Goal: Book appointment/travel/reservation

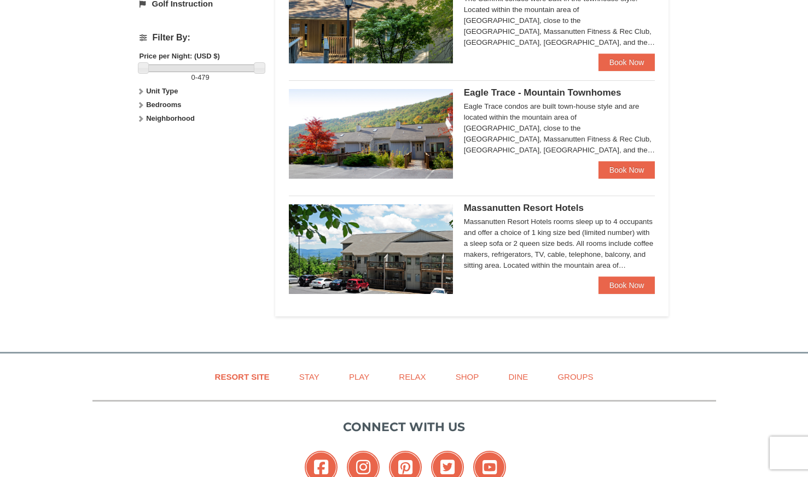
scroll to position [492, 0]
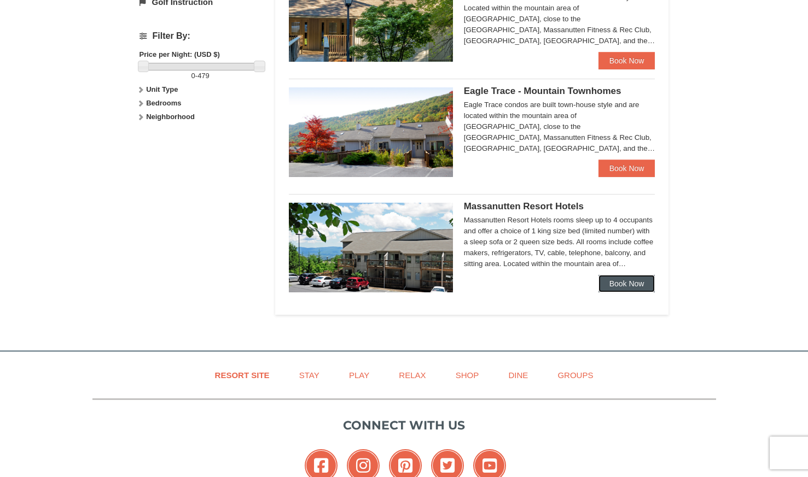
click at [625, 284] on link "Book Now" at bounding box center [626, 283] width 57 height 17
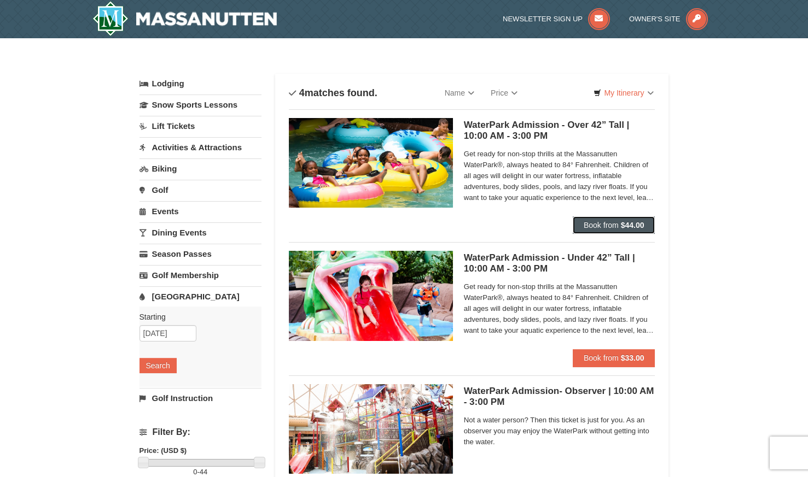
click at [624, 222] on strong "$44.00" at bounding box center [633, 225] width 24 height 9
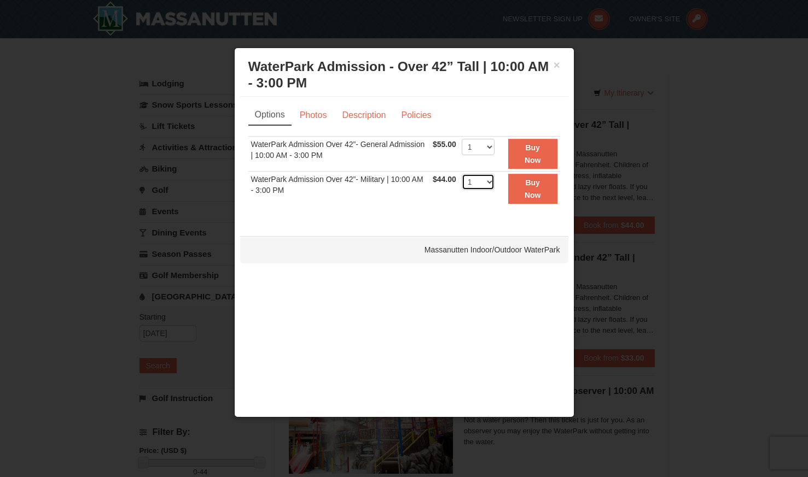
click at [488, 182] on select "1 2 3 4 5 6 7 8 9 10 11 12 13 14 15 16 17 18 19 20 21 22" at bounding box center [478, 182] width 33 height 16
select select "3"
click at [462, 174] on select "1 2 3 4 5 6 7 8 9 10 11 12 13 14 15 16 17 18 19 20 21 22" at bounding box center [478, 182] width 33 height 16
click at [353, 112] on link "Description" at bounding box center [364, 115] width 58 height 21
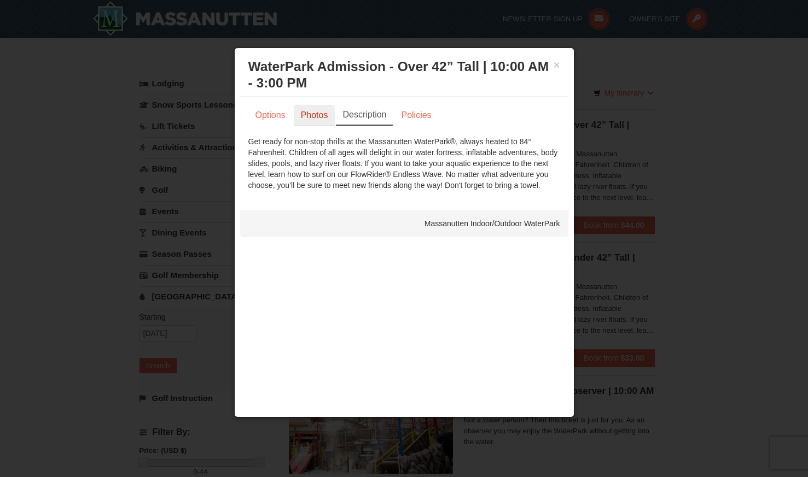
click at [330, 112] on link "Photos" at bounding box center [315, 115] width 42 height 21
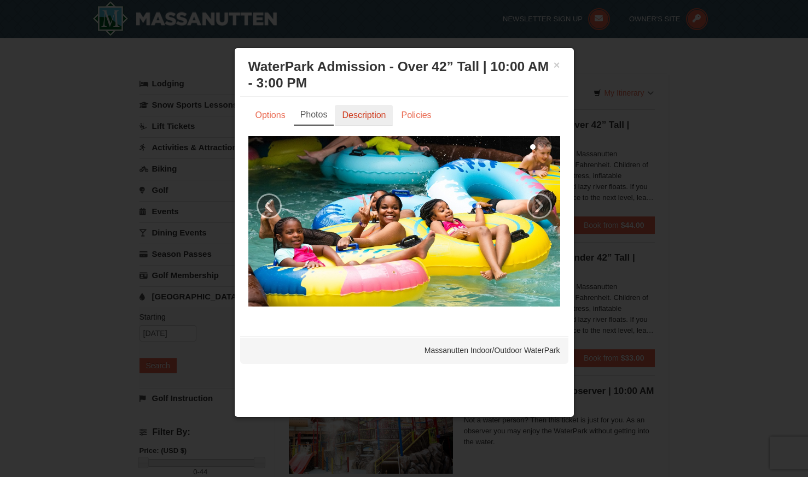
click at [359, 113] on link "Description" at bounding box center [364, 115] width 58 height 21
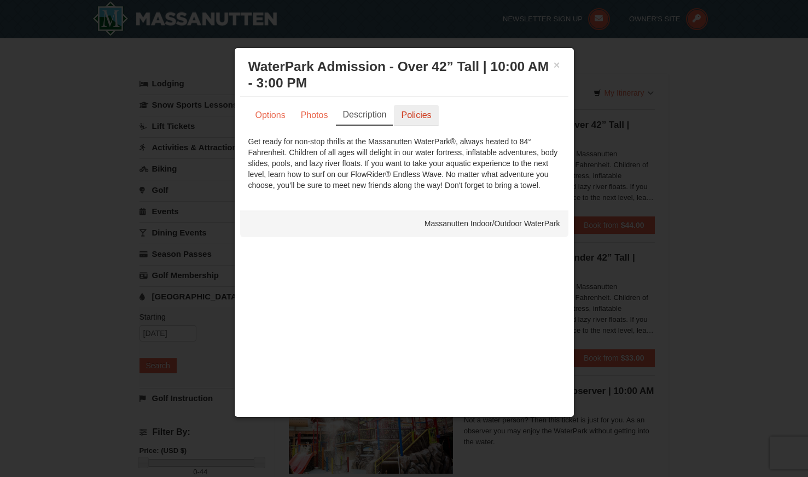
click at [397, 112] on link "Policies" at bounding box center [416, 115] width 44 height 21
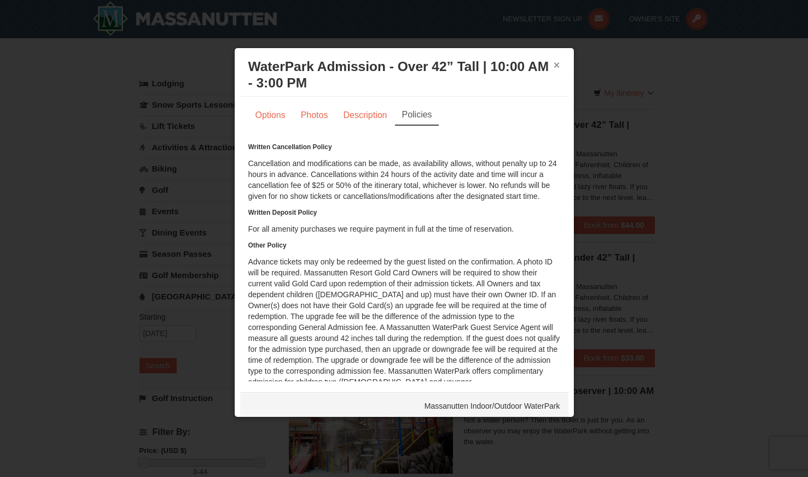
click at [553, 65] on button "×" at bounding box center [556, 65] width 7 height 11
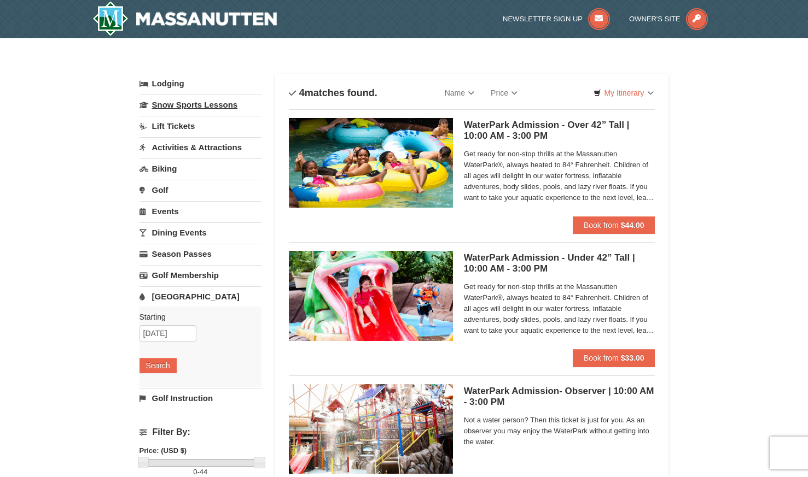
click at [179, 110] on link "Snow Sports Lessons" at bounding box center [200, 105] width 122 height 20
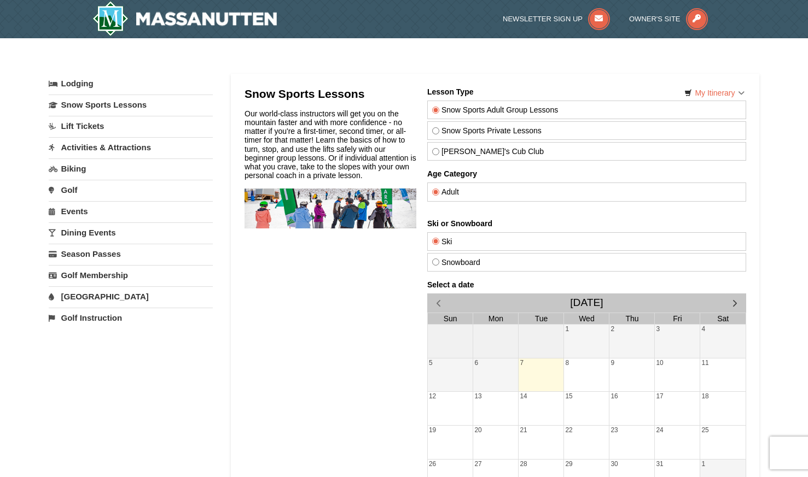
click at [90, 232] on link "Dining Events" at bounding box center [131, 233] width 164 height 20
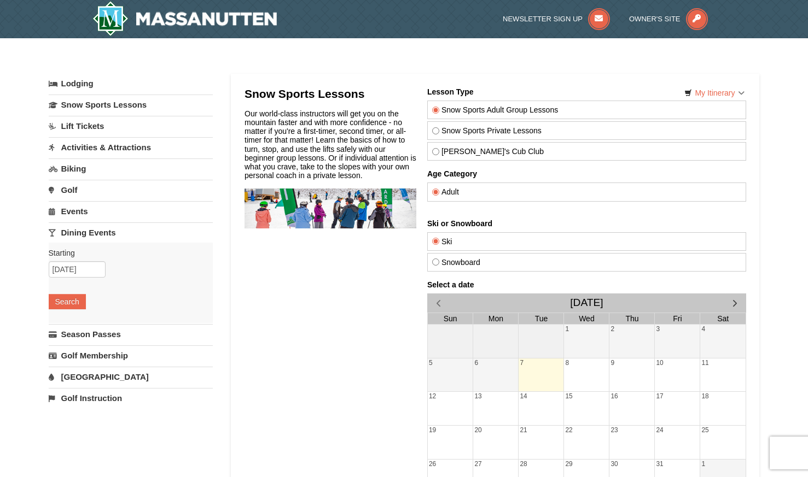
click at [87, 84] on link "Lodging" at bounding box center [131, 84] width 164 height 20
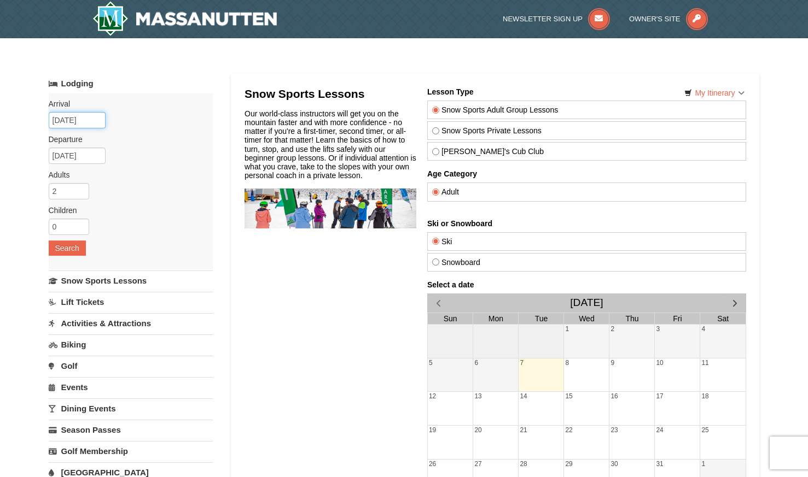
click at [83, 118] on input "[DATE]" at bounding box center [77, 120] width 57 height 16
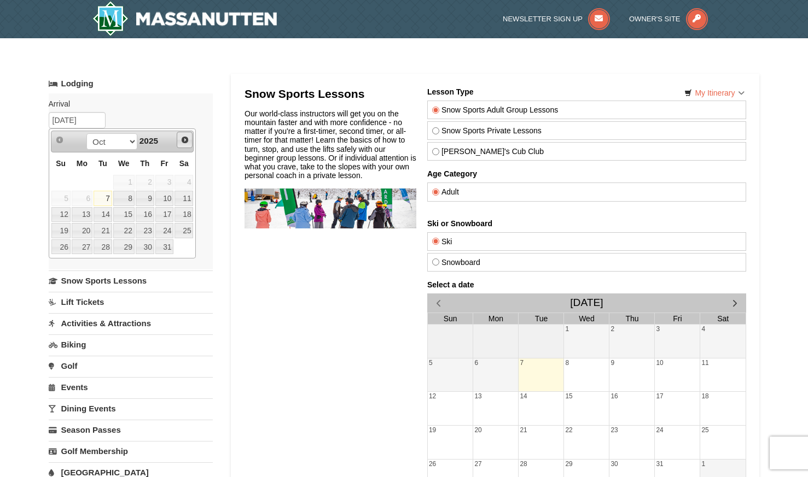
click at [184, 143] on span "Next" at bounding box center [184, 140] width 9 height 9
click at [125, 249] on link "26" at bounding box center [123, 247] width 21 height 15
type input "[DATE]"
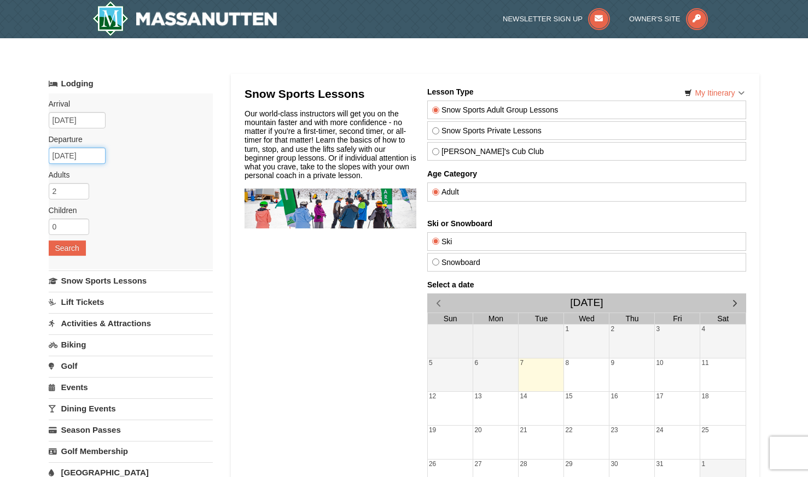
click at [83, 152] on input "[DATE]" at bounding box center [77, 156] width 57 height 16
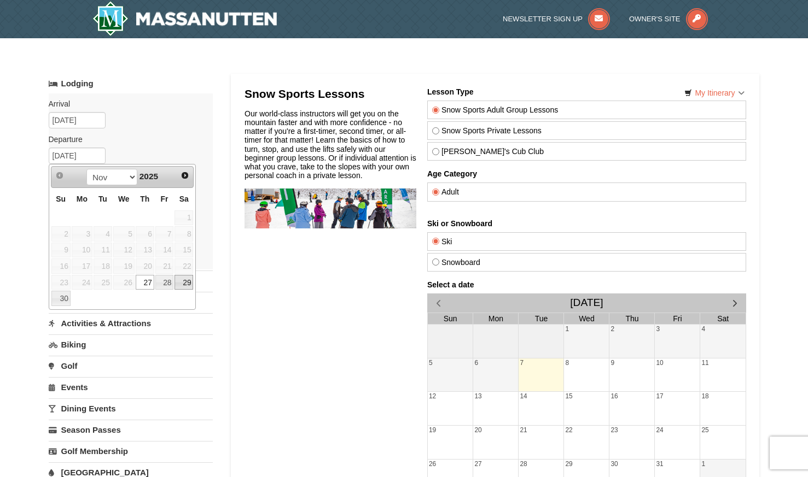
click at [188, 284] on link "29" at bounding box center [183, 282] width 19 height 15
type input "[DATE]"
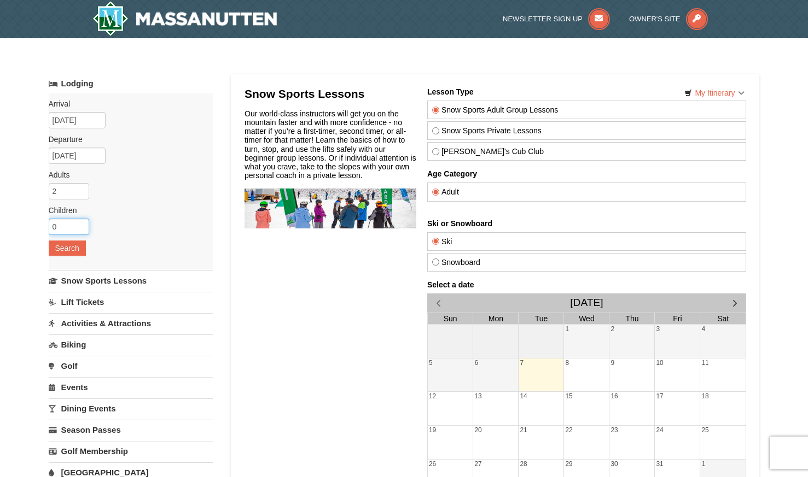
click at [73, 227] on input "0" at bounding box center [69, 227] width 40 height 16
type input "1"
click at [85, 224] on input "1" at bounding box center [69, 227] width 40 height 16
click at [73, 249] on button "Search" at bounding box center [67, 248] width 37 height 15
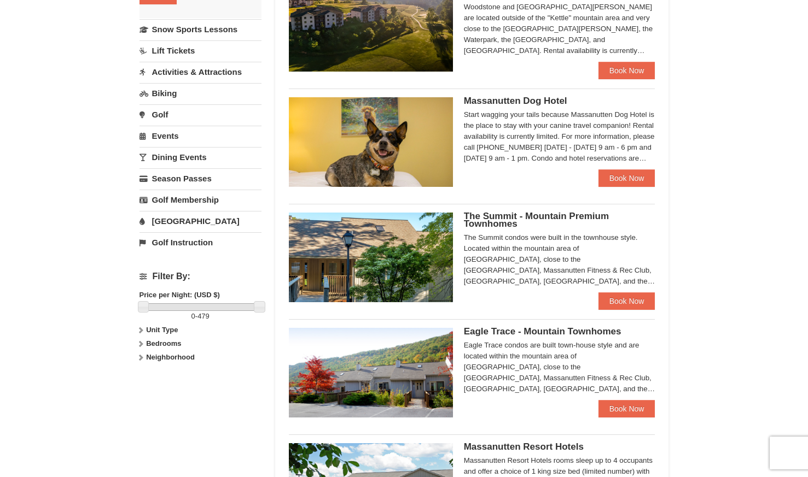
scroll to position [55, 0]
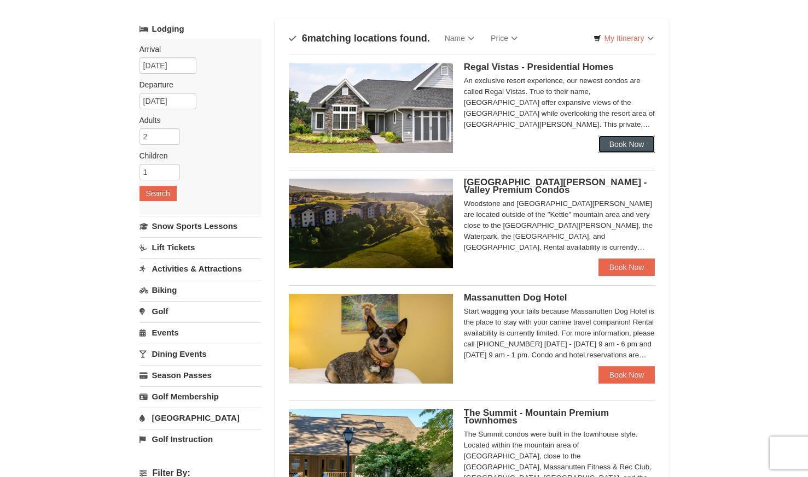
click at [632, 144] on link "Book Now" at bounding box center [626, 144] width 57 height 17
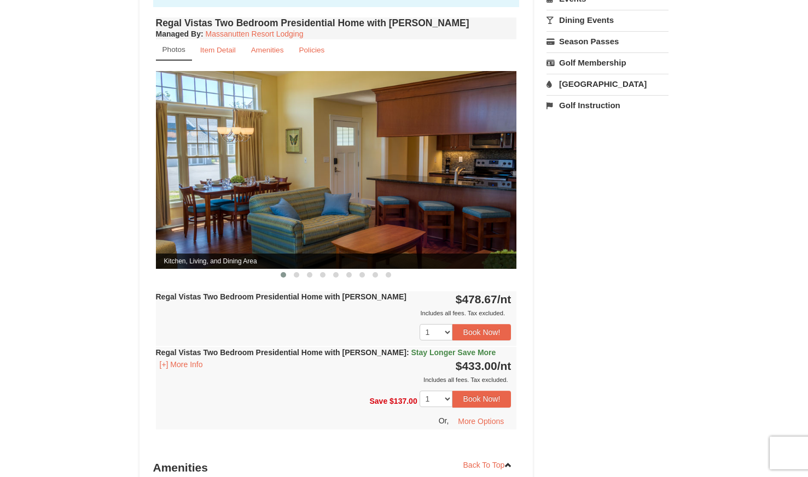
scroll to position [383, 0]
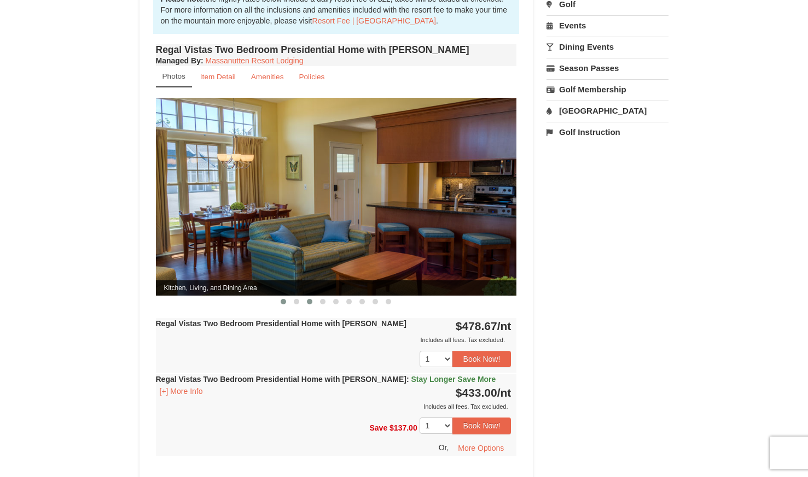
drag, startPoint x: 294, startPoint y: 291, endPoint x: 304, endPoint y: 289, distance: 10.6
click at [295, 299] on span at bounding box center [296, 301] width 5 height 5
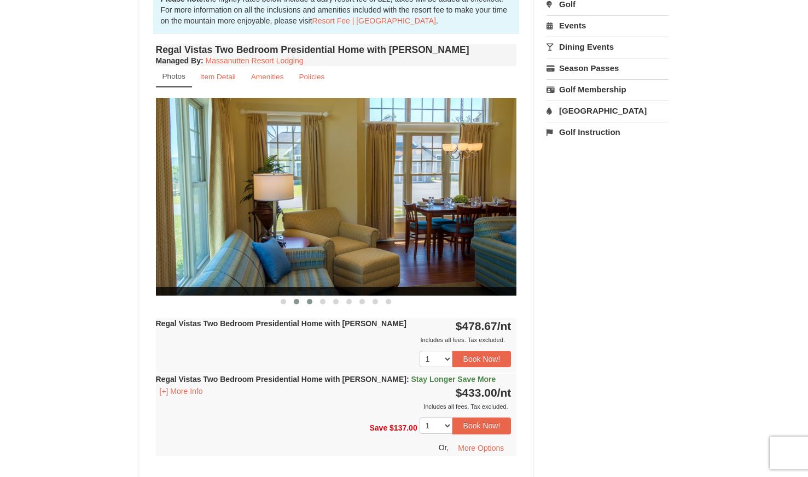
click at [312, 296] on button at bounding box center [309, 301] width 13 height 11
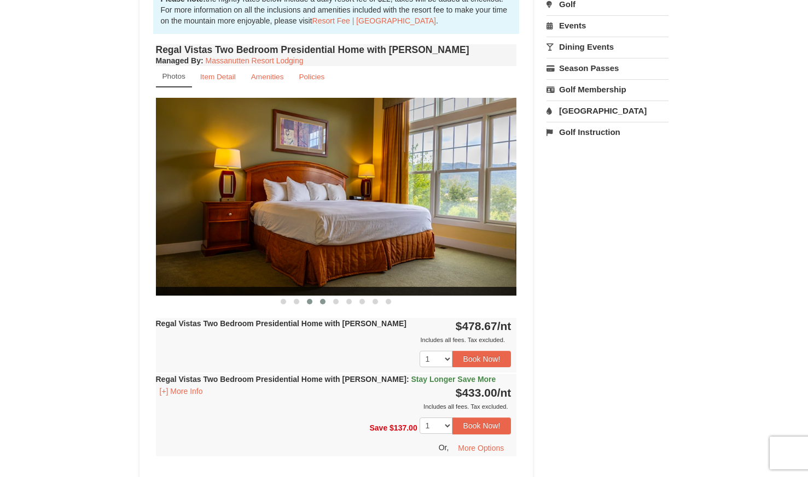
click at [324, 299] on span at bounding box center [322, 301] width 5 height 5
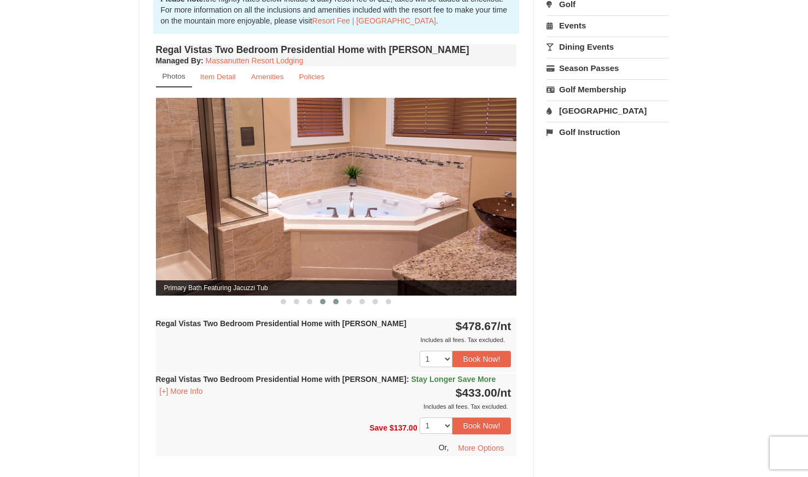
click at [331, 296] on button at bounding box center [335, 301] width 13 height 11
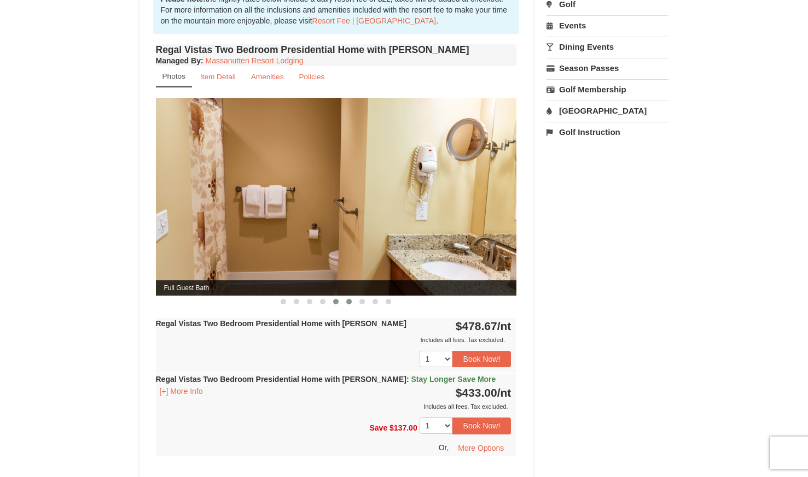
click at [348, 296] on button at bounding box center [348, 301] width 13 height 11
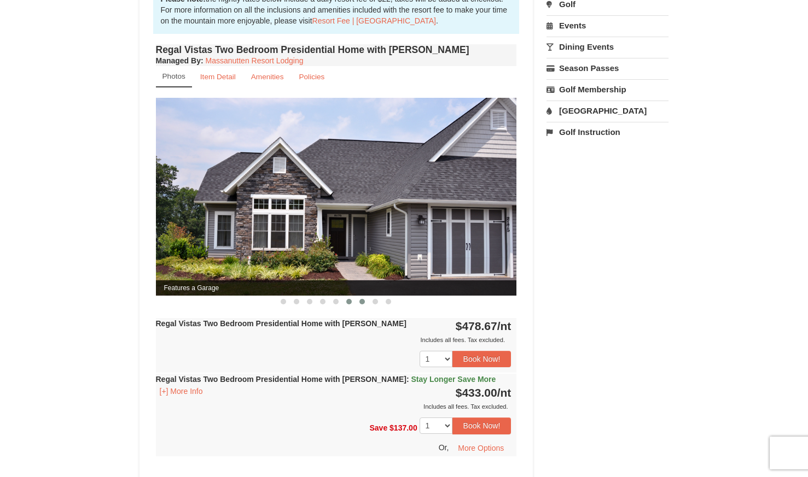
click at [363, 296] on button at bounding box center [361, 301] width 13 height 11
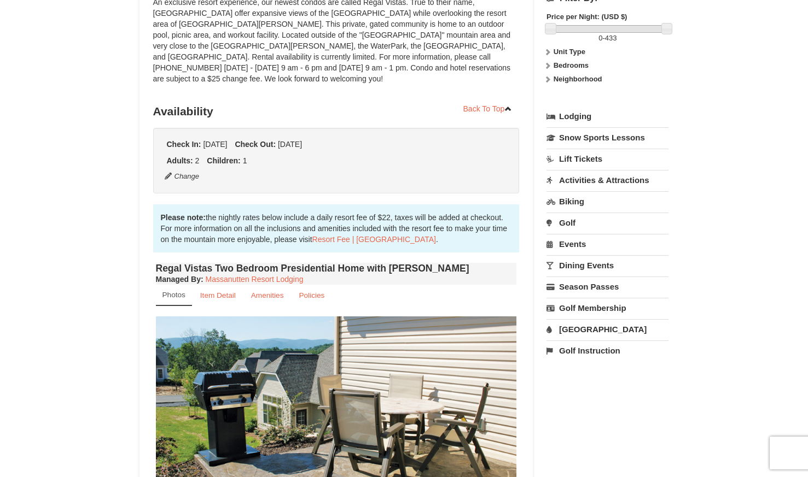
scroll to position [109, 0]
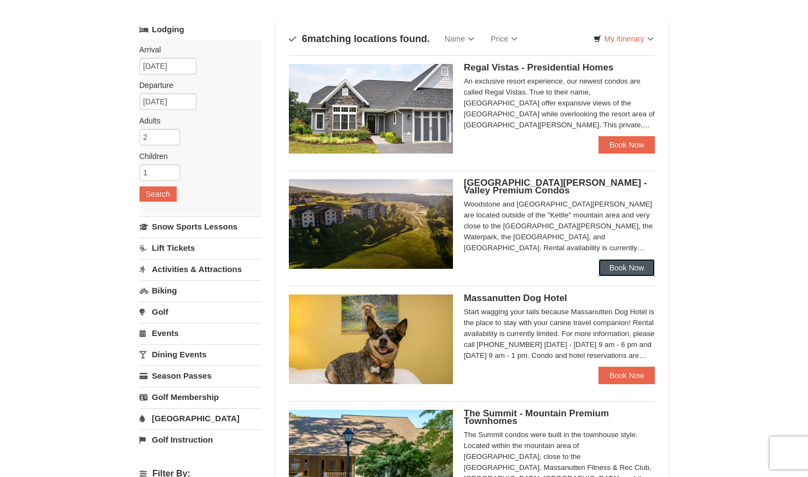
scroll to position [55, 0]
click at [628, 262] on link "Book Now" at bounding box center [626, 267] width 57 height 17
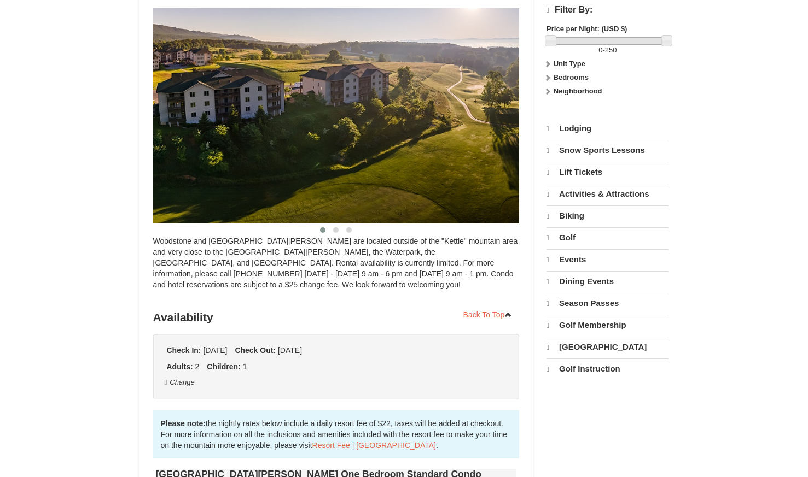
select select "10"
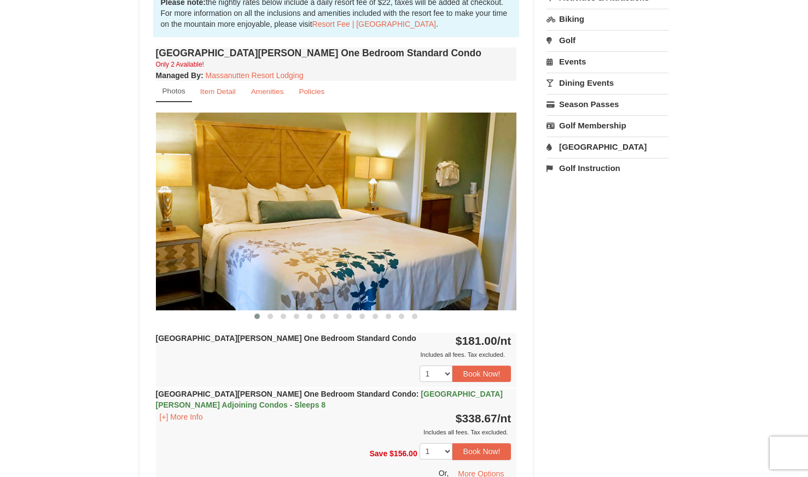
scroll to position [373, 0]
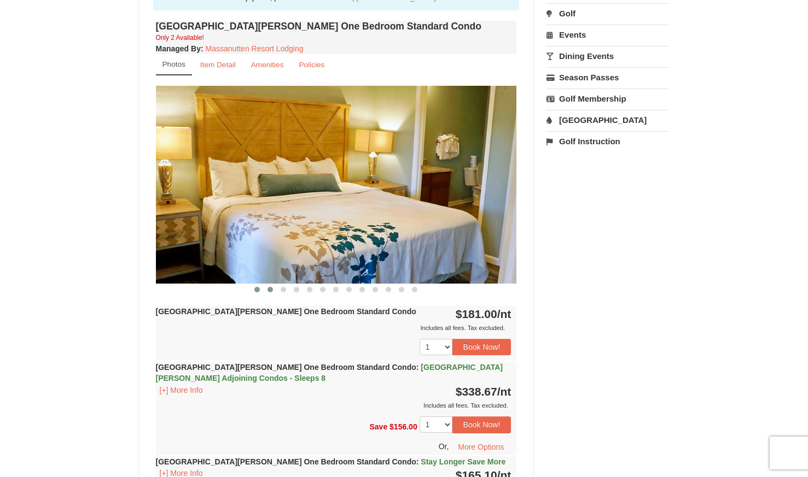
click at [271, 291] on span at bounding box center [269, 289] width 5 height 5
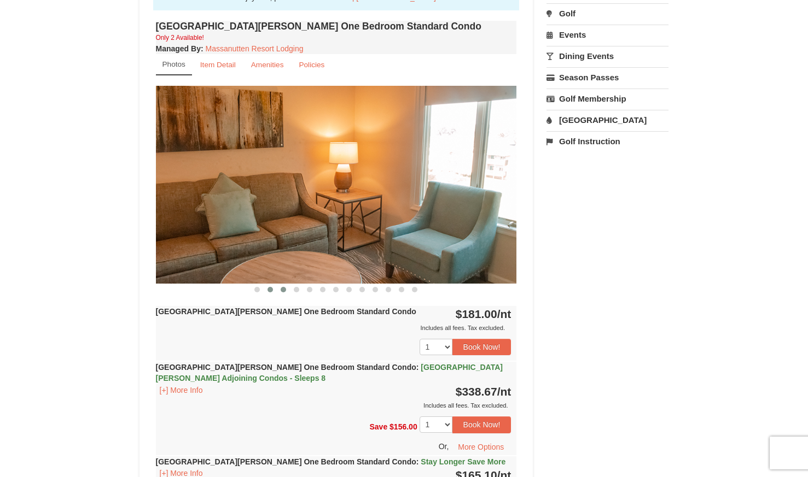
click at [283, 290] on span at bounding box center [283, 289] width 5 height 5
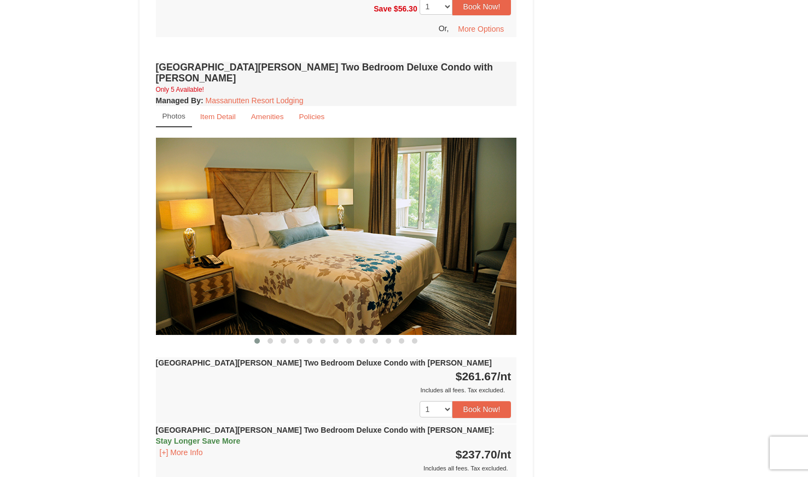
scroll to position [1467, 0]
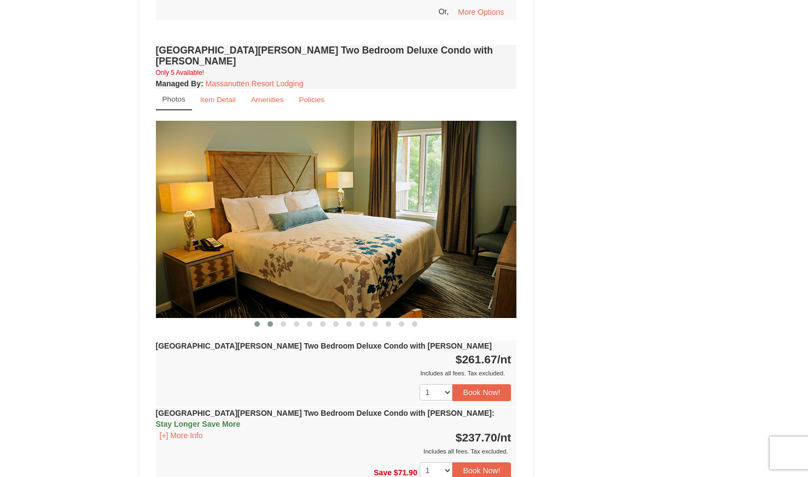
click at [268, 319] on button at bounding box center [270, 324] width 13 height 11
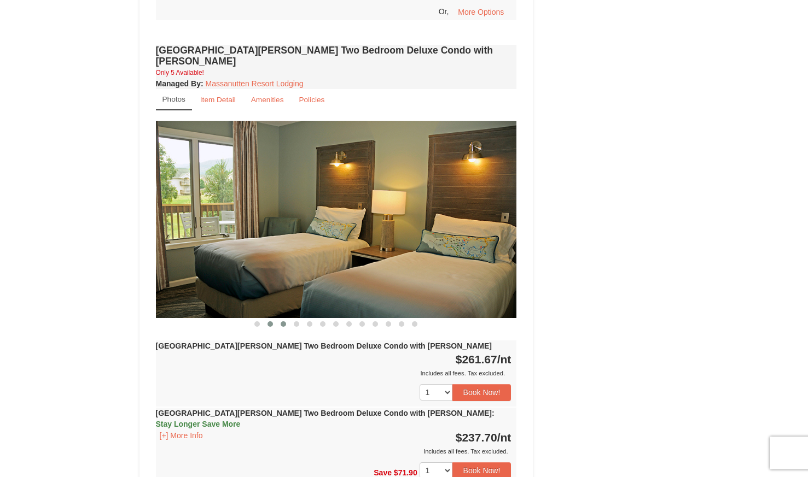
click at [281, 319] on button at bounding box center [283, 324] width 13 height 11
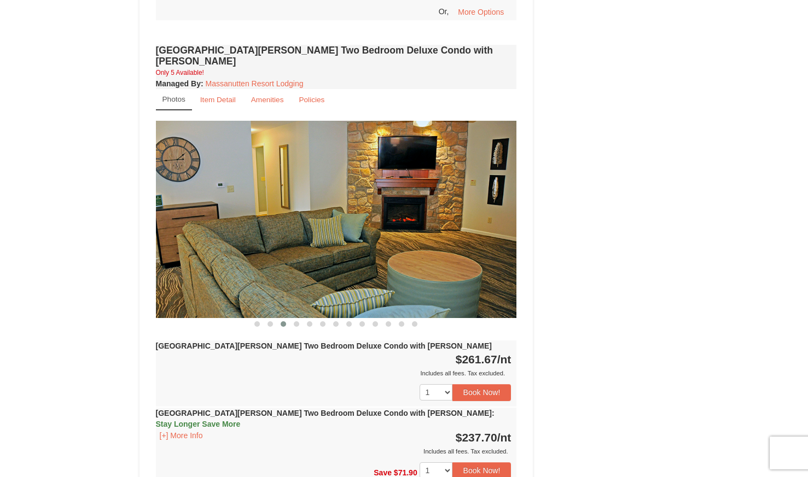
click at [295, 289] on div "Woodstone Meadows Two Bedroom Deluxe Condo with Jacuzzi Only 5 Available! Manag…" at bounding box center [336, 329] width 366 height 575
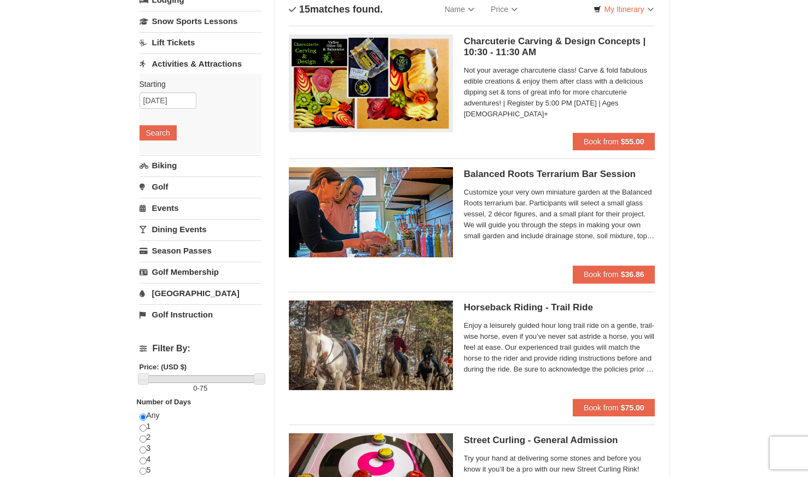
scroll to position [55, 0]
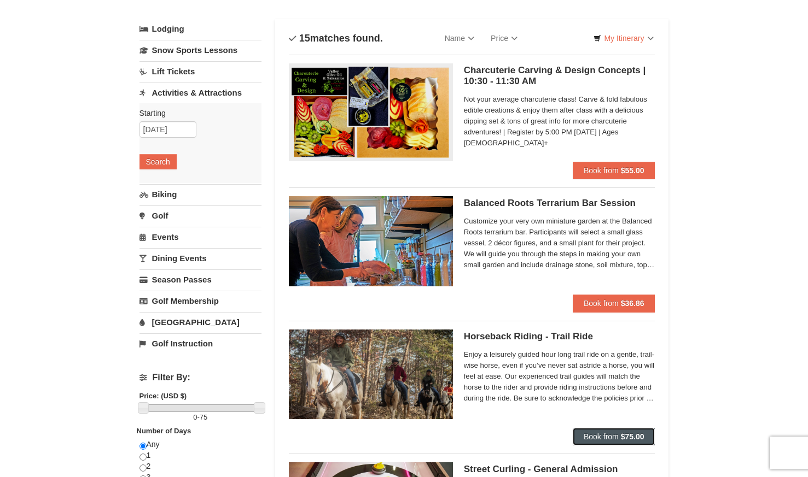
click at [618, 434] on span "Book from" at bounding box center [600, 437] width 35 height 9
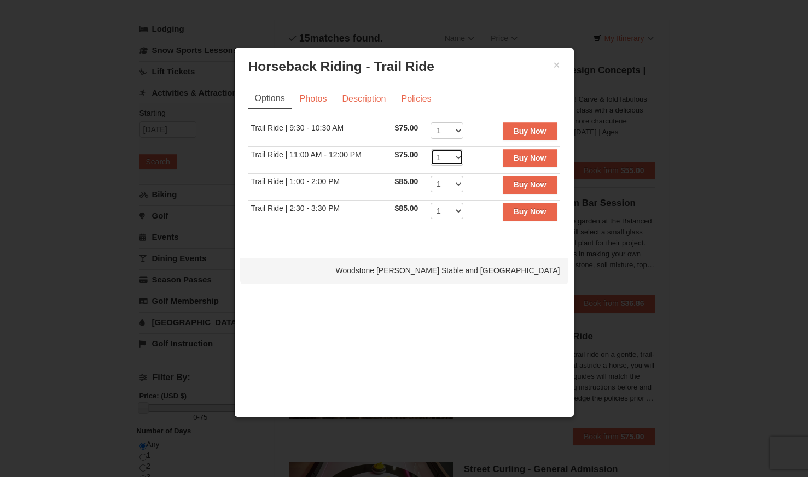
click at [451, 154] on select "1 2 3 4 5 6 7 8 9 10 11 12" at bounding box center [446, 157] width 33 height 16
select select "3"
click at [430, 149] on select "1 2 3 4 5 6 7 8 9 10 11 12" at bounding box center [446, 157] width 33 height 16
click at [315, 98] on link "Photos" at bounding box center [314, 99] width 42 height 21
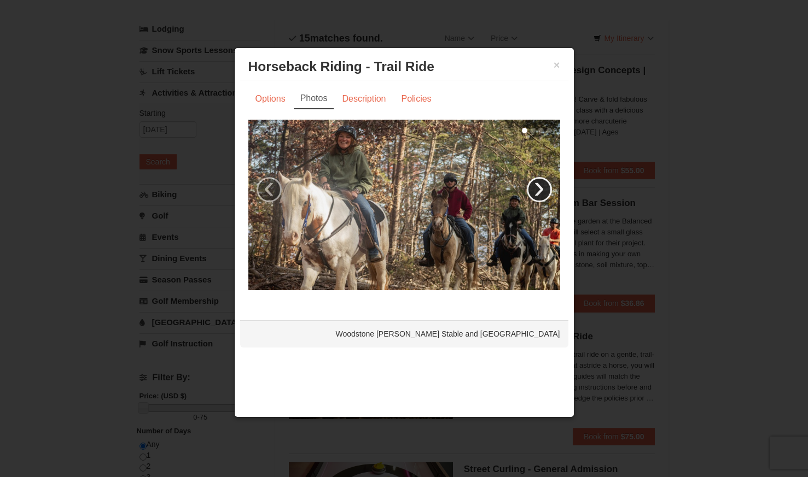
click at [541, 184] on link "›" at bounding box center [539, 189] width 25 height 25
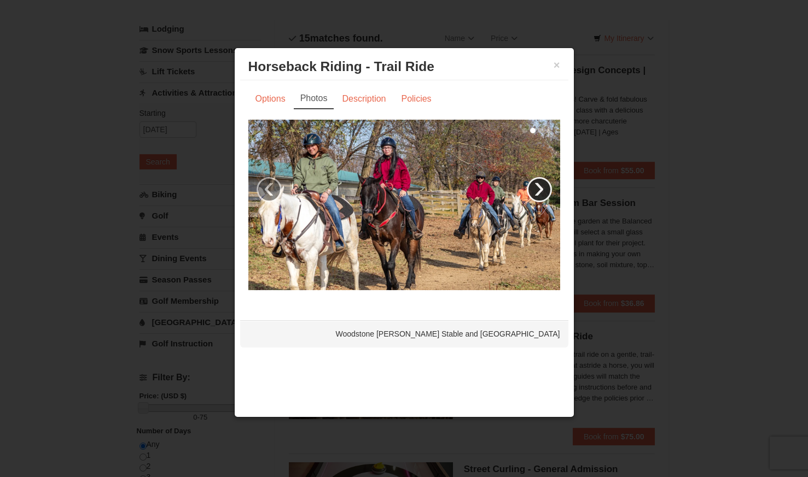
click at [541, 188] on link "›" at bounding box center [539, 189] width 25 height 25
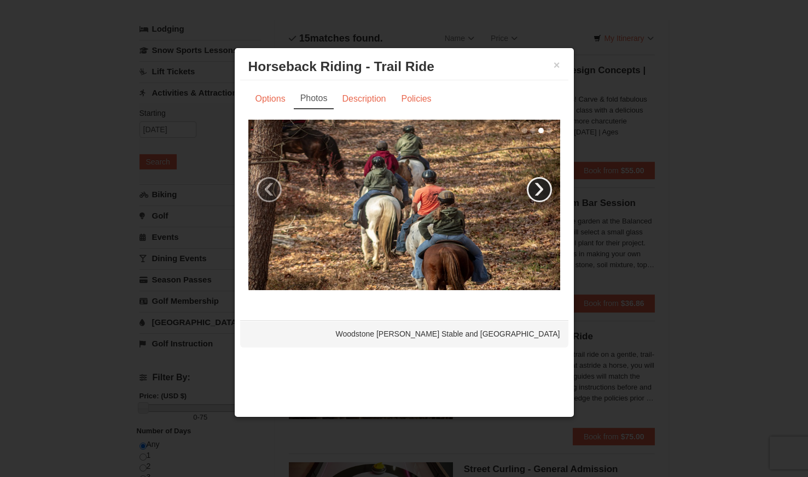
click at [541, 188] on link "›" at bounding box center [539, 189] width 25 height 25
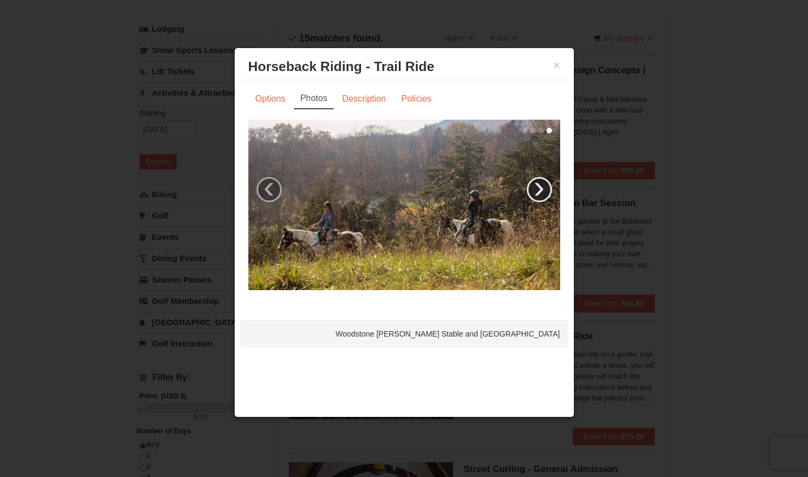
click at [541, 188] on link "›" at bounding box center [539, 189] width 25 height 25
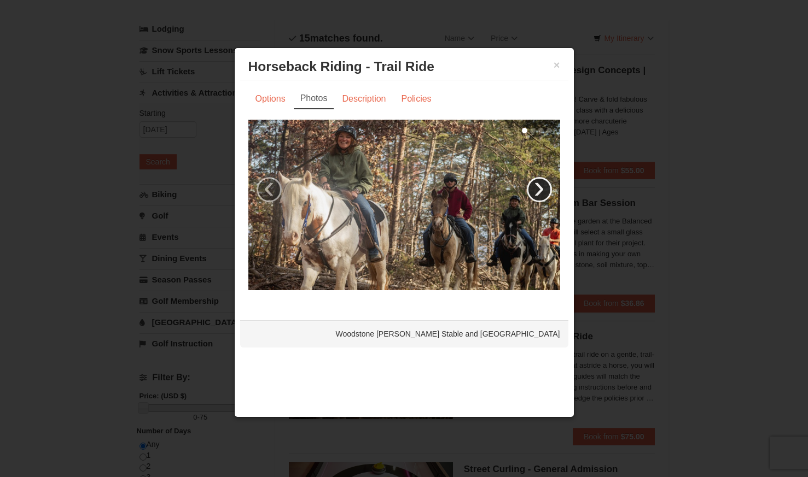
click at [541, 188] on link "›" at bounding box center [539, 189] width 25 height 25
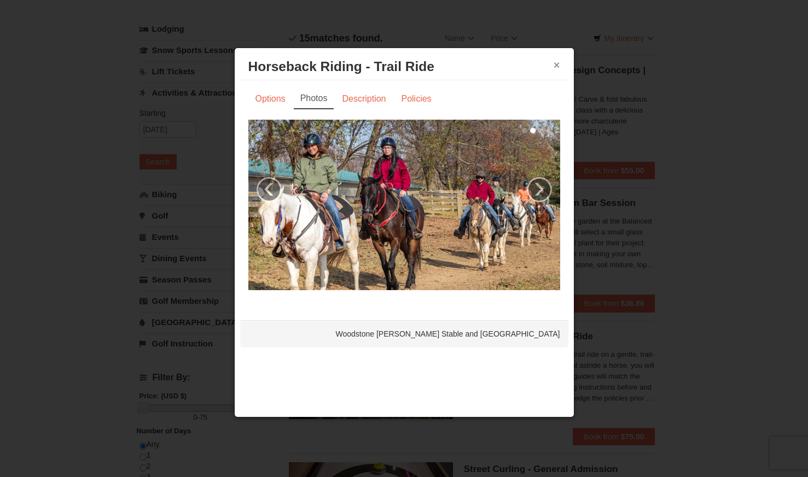
drag, startPoint x: 560, startPoint y: 60, endPoint x: 559, endPoint y: 65, distance: 5.6
click at [559, 65] on div "× Horseback Riding - Trail Ride Woodstone Meadows Stable and Petting Farm" at bounding box center [404, 67] width 328 height 27
click at [558, 69] on button "×" at bounding box center [556, 65] width 7 height 11
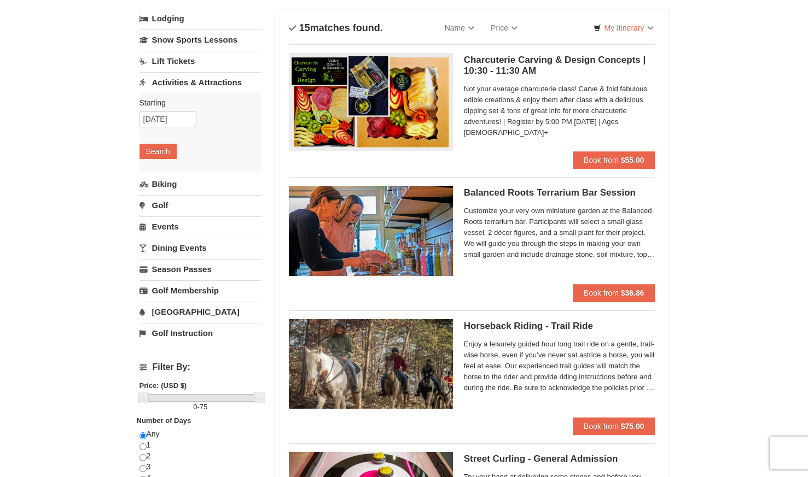
scroll to position [0, 0]
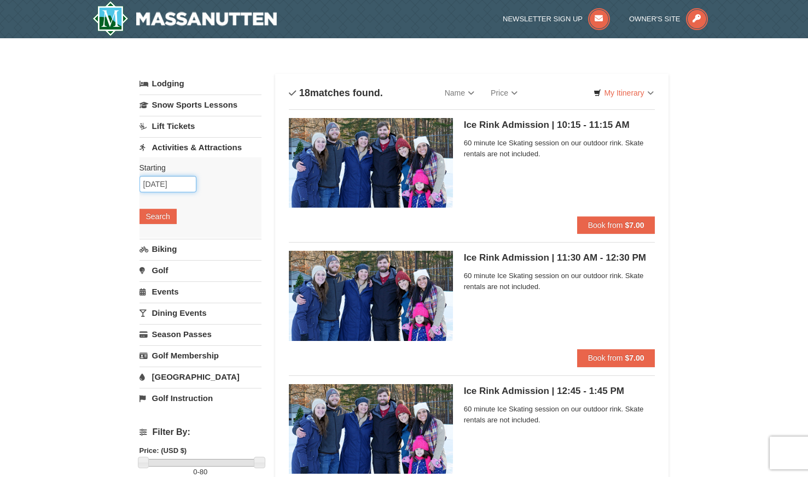
click at [161, 186] on input "[DATE]" at bounding box center [167, 184] width 57 height 16
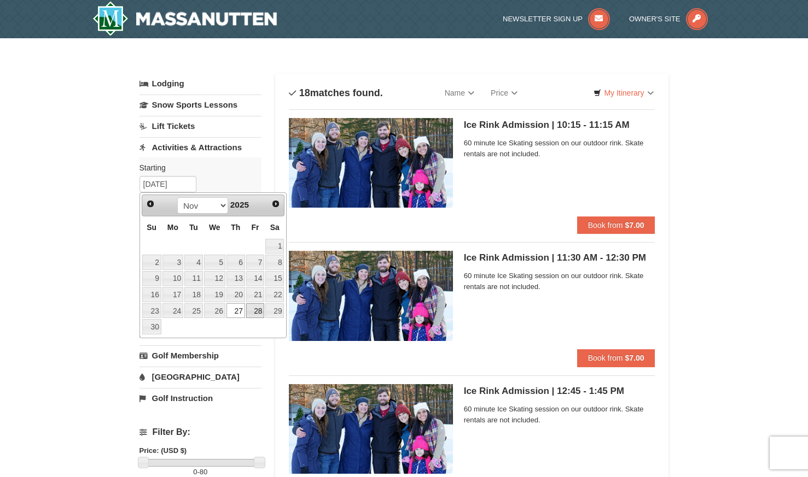
click at [258, 316] on link "28" at bounding box center [255, 310] width 19 height 15
type input "[DATE]"
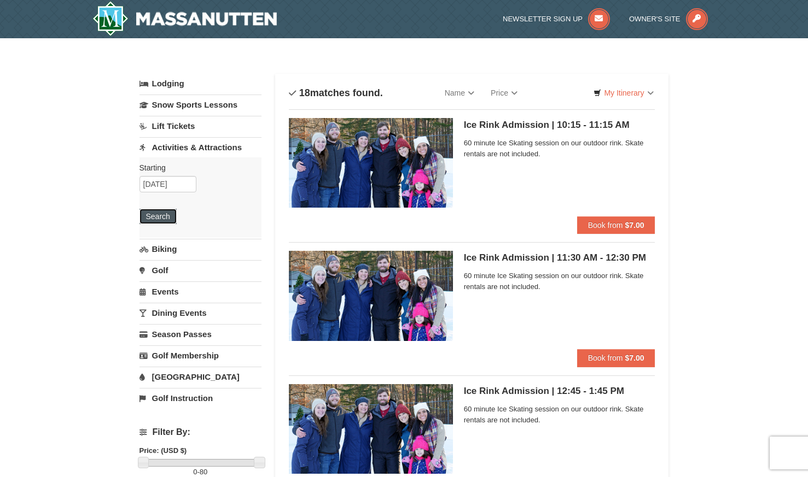
click at [168, 217] on button "Search" at bounding box center [157, 216] width 37 height 15
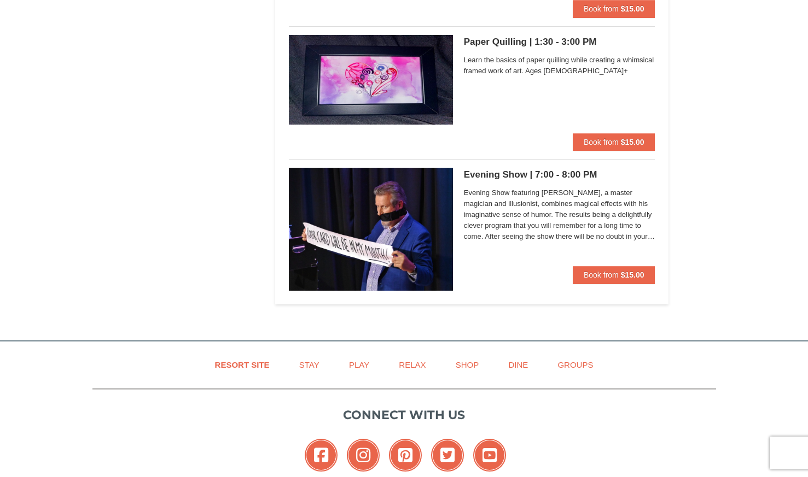
scroll to position [3281, 0]
